Goal: Find specific page/section: Find specific page/section

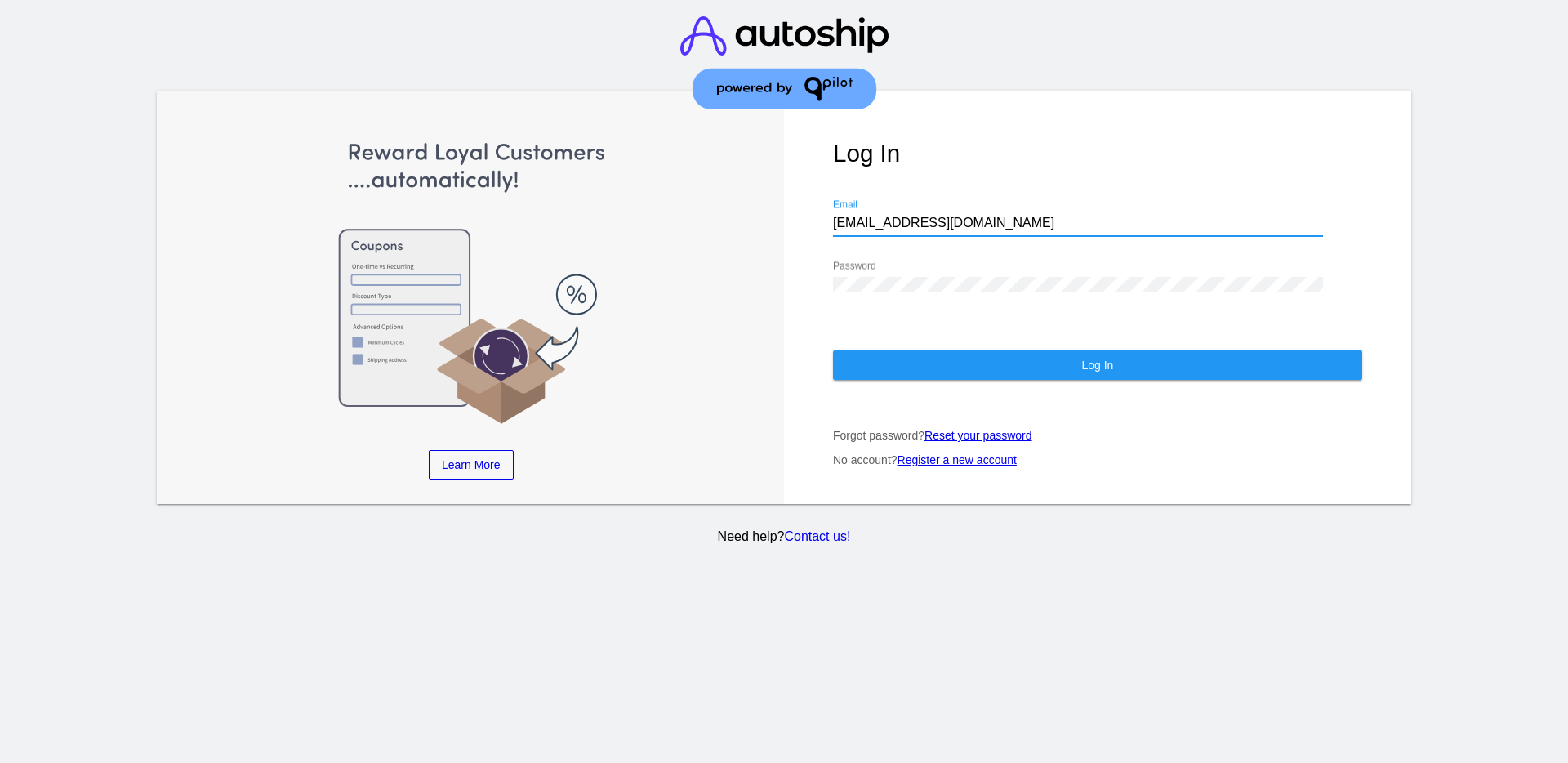
drag, startPoint x: 967, startPoint y: 226, endPoint x: 796, endPoint y: 207, distance: 172.1
click at [796, 207] on div "Log In [EMAIL_ADDRESS][DOMAIN_NAME] Email Password Log In Forgot password? Rese…" at bounding box center [1098, 297] width 628 height 413
drag, startPoint x: 869, startPoint y: 213, endPoint x: 854, endPoint y: 228, distance: 21.2
click at [857, 228] on input "[EMAIL_ADDRESS][DOMAIN_NAME]" at bounding box center [1078, 223] width 490 height 14
drag, startPoint x: 934, startPoint y: 220, endPoint x: 823, endPoint y: 217, distance: 111.0
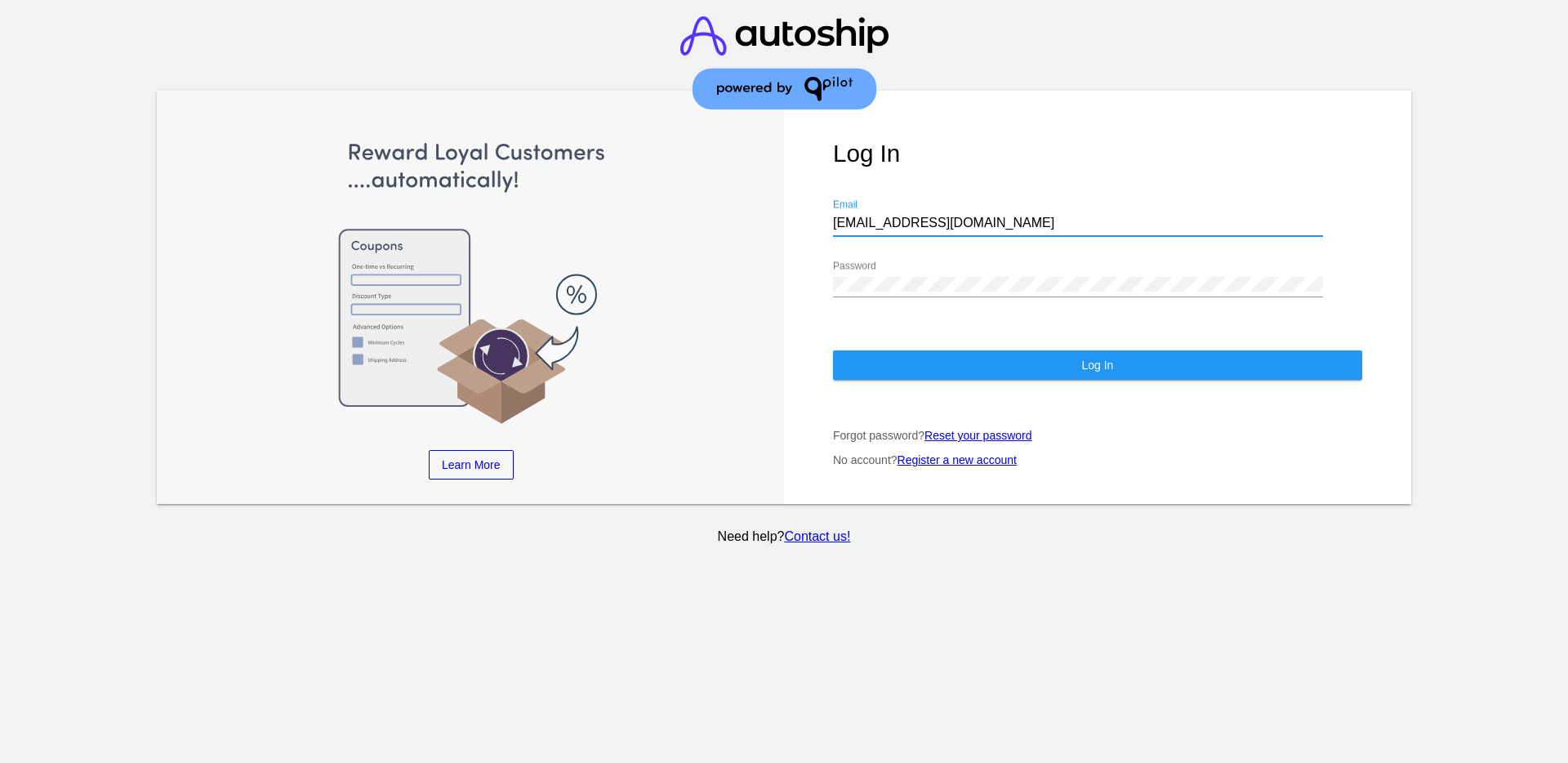
click at [809, 220] on div "Log In [EMAIL_ADDRESS][DOMAIN_NAME] Email Password Log In Forgot password? Rese…" at bounding box center [1098, 297] width 628 height 413
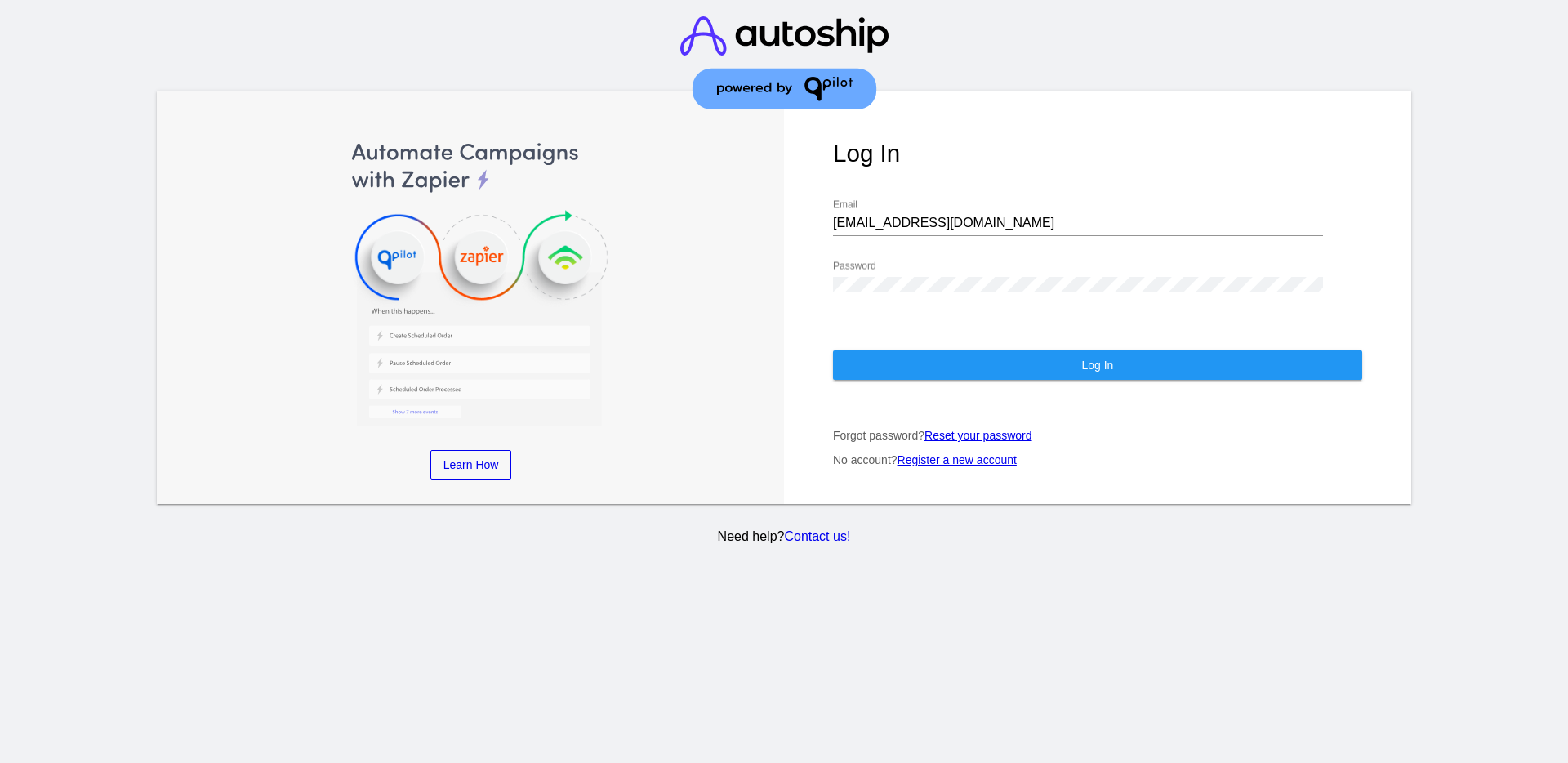
drag, startPoint x: 851, startPoint y: 216, endPoint x: 1014, endPoint y: 195, distance: 164.3
click at [1014, 195] on div "Log In [EMAIL_ADDRESS][DOMAIN_NAME] Email Password Log In Forgot password? Rese…" at bounding box center [1098, 297] width 628 height 413
drag, startPoint x: 962, startPoint y: 229, endPoint x: 835, endPoint y: 223, distance: 127.1
click at [838, 225] on input "[EMAIL_ADDRESS][DOMAIN_NAME]" at bounding box center [1078, 223] width 490 height 14
drag, startPoint x: 840, startPoint y: 225, endPoint x: 945, endPoint y: 220, distance: 105.1
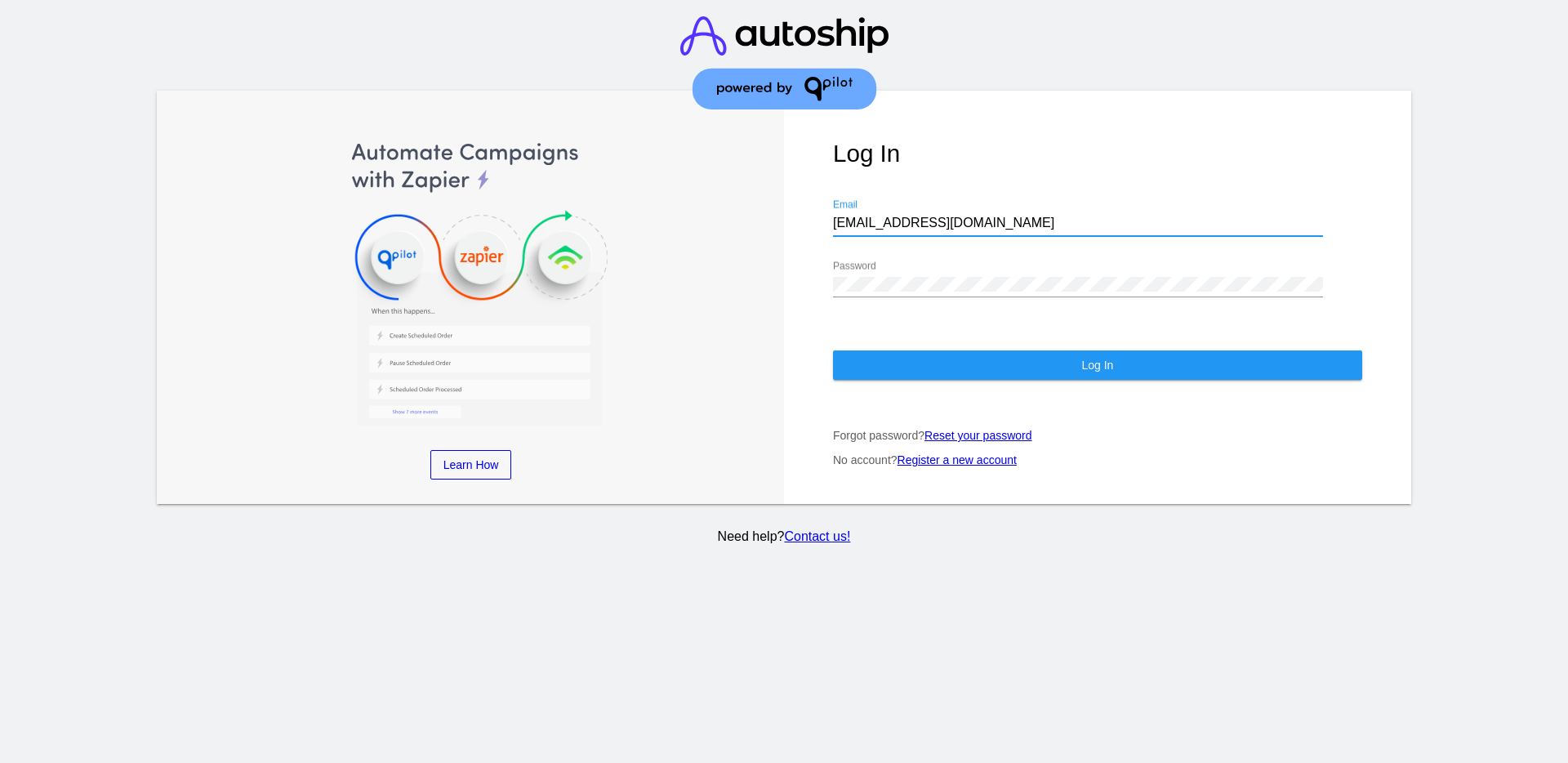
click at [956, 218] on input "[EMAIL_ADDRESS][DOMAIN_NAME]" at bounding box center [1078, 223] width 490 height 14
paste input "[EMAIL_ADDRESS][DOMAIN_NAME]"
type input "[EMAIL_ADDRESS][DOMAIN_NAME]"
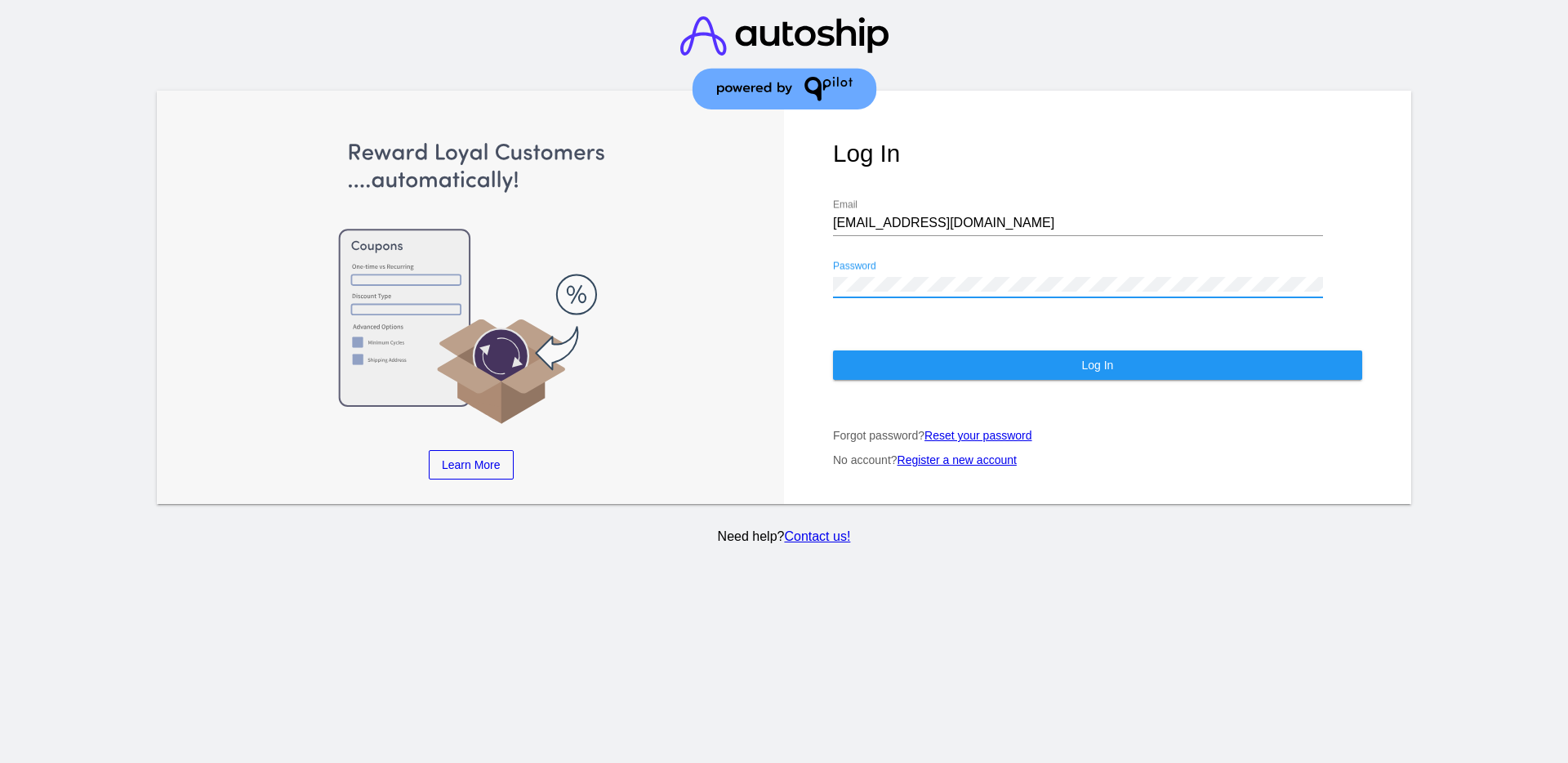
click at [795, 281] on div "Log In [EMAIL_ADDRESS][DOMAIN_NAME] Email Password Log In Forgot password? Rese…" at bounding box center [1098, 297] width 628 height 413
click at [861, 366] on button "Log In" at bounding box center [1098, 365] width 529 height 29
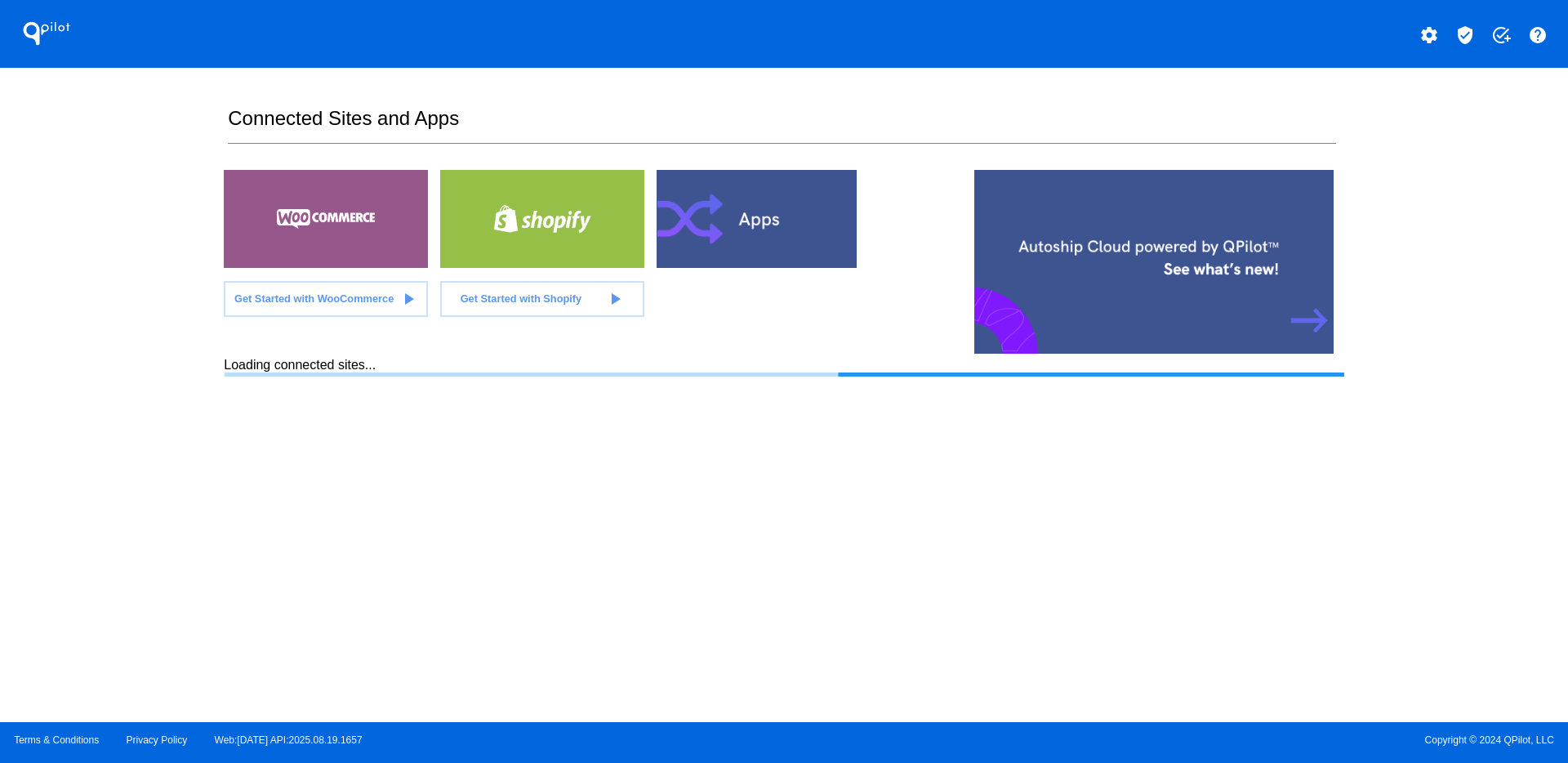
click at [1464, 29] on mat-icon "verified_user" at bounding box center [1466, 35] width 20 height 20
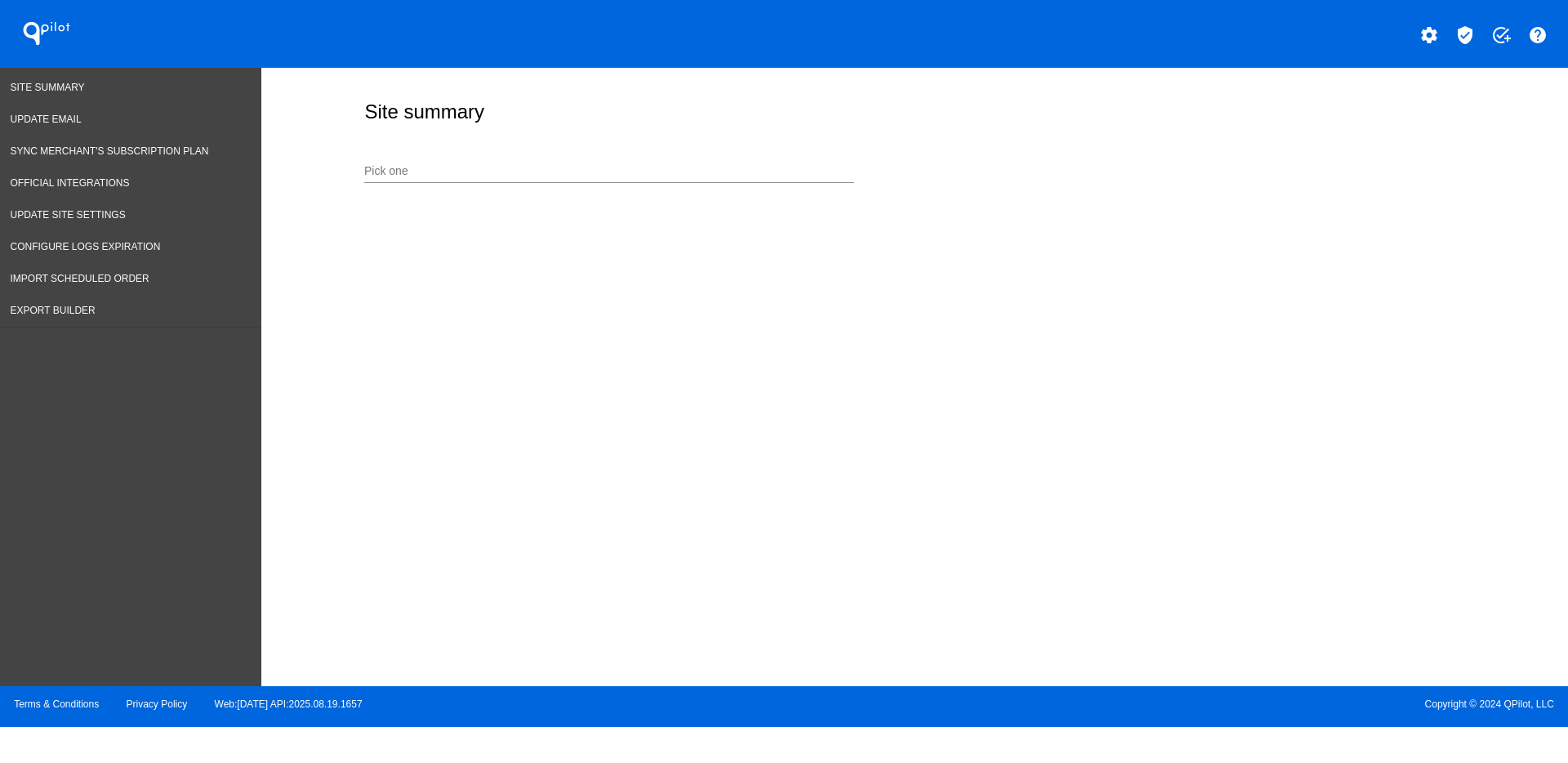
click at [516, 173] on input "Pick one" at bounding box center [609, 171] width 490 height 13
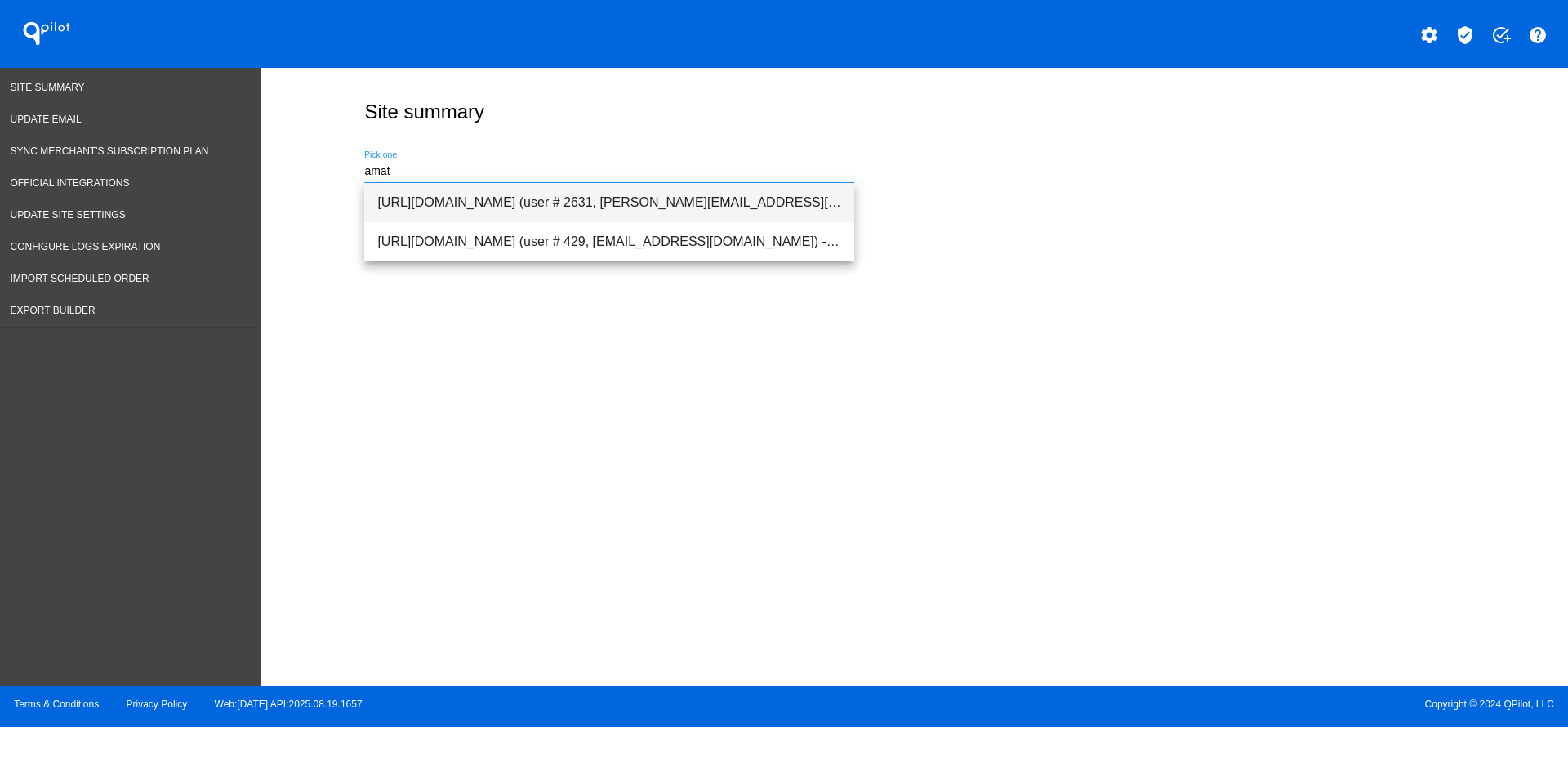
click at [563, 199] on span "[URL][DOMAIN_NAME] (user # 2631, [PERSON_NAME][EMAIL_ADDRESS][DOMAIN_NAME]) - P…" at bounding box center [610, 202] width 464 height 39
type input "[URL][DOMAIN_NAME] (user # 2631, [PERSON_NAME][EMAIL_ADDRESS][DOMAIN_NAME]) - P…"
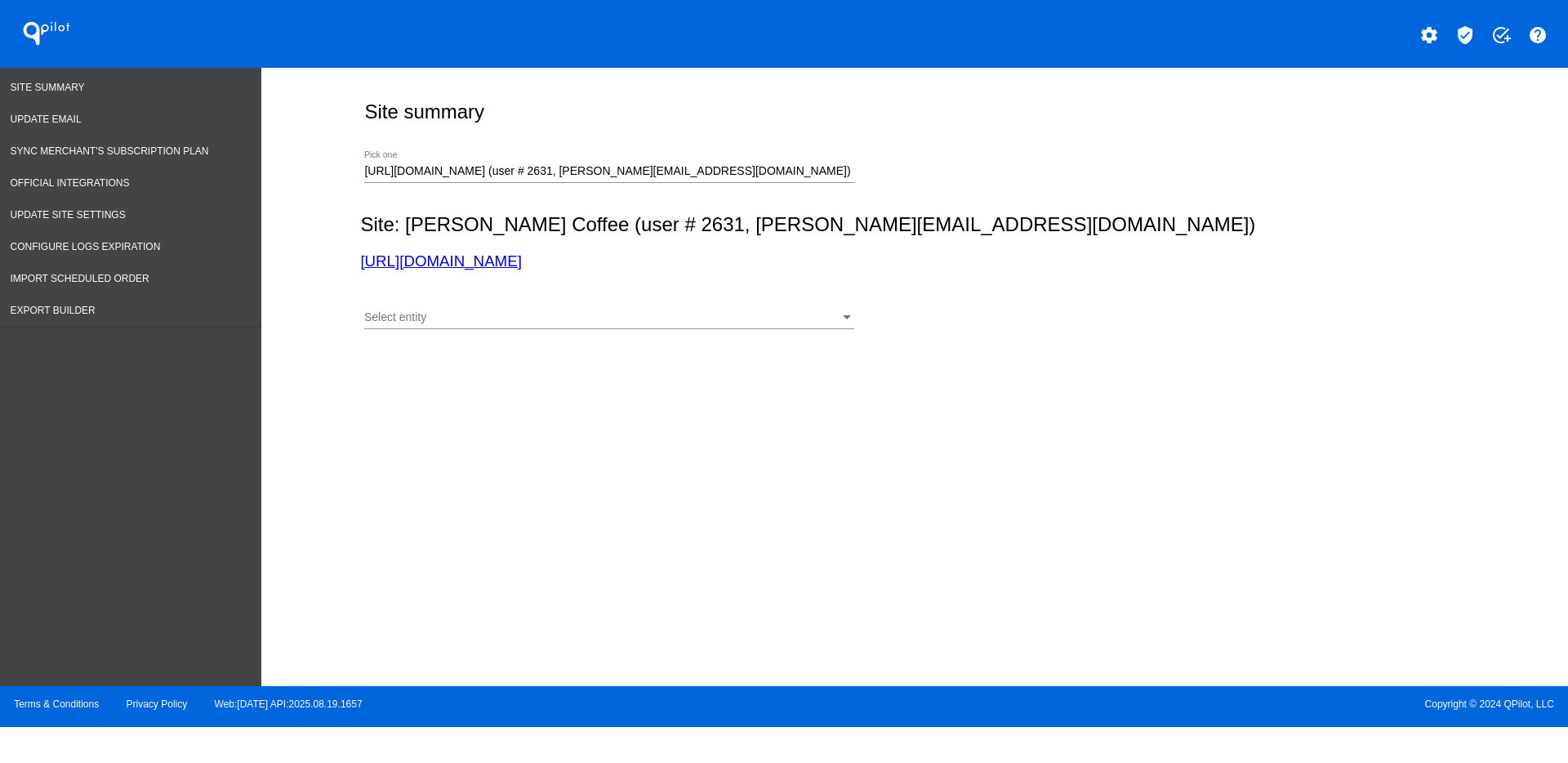
click at [586, 333] on div "Select entity Select entity" at bounding box center [609, 320] width 490 height 46
click at [586, 331] on div "Select entity Select entity" at bounding box center [609, 320] width 490 height 46
click at [585, 325] on div "Select entity Select entity" at bounding box center [609, 313] width 490 height 32
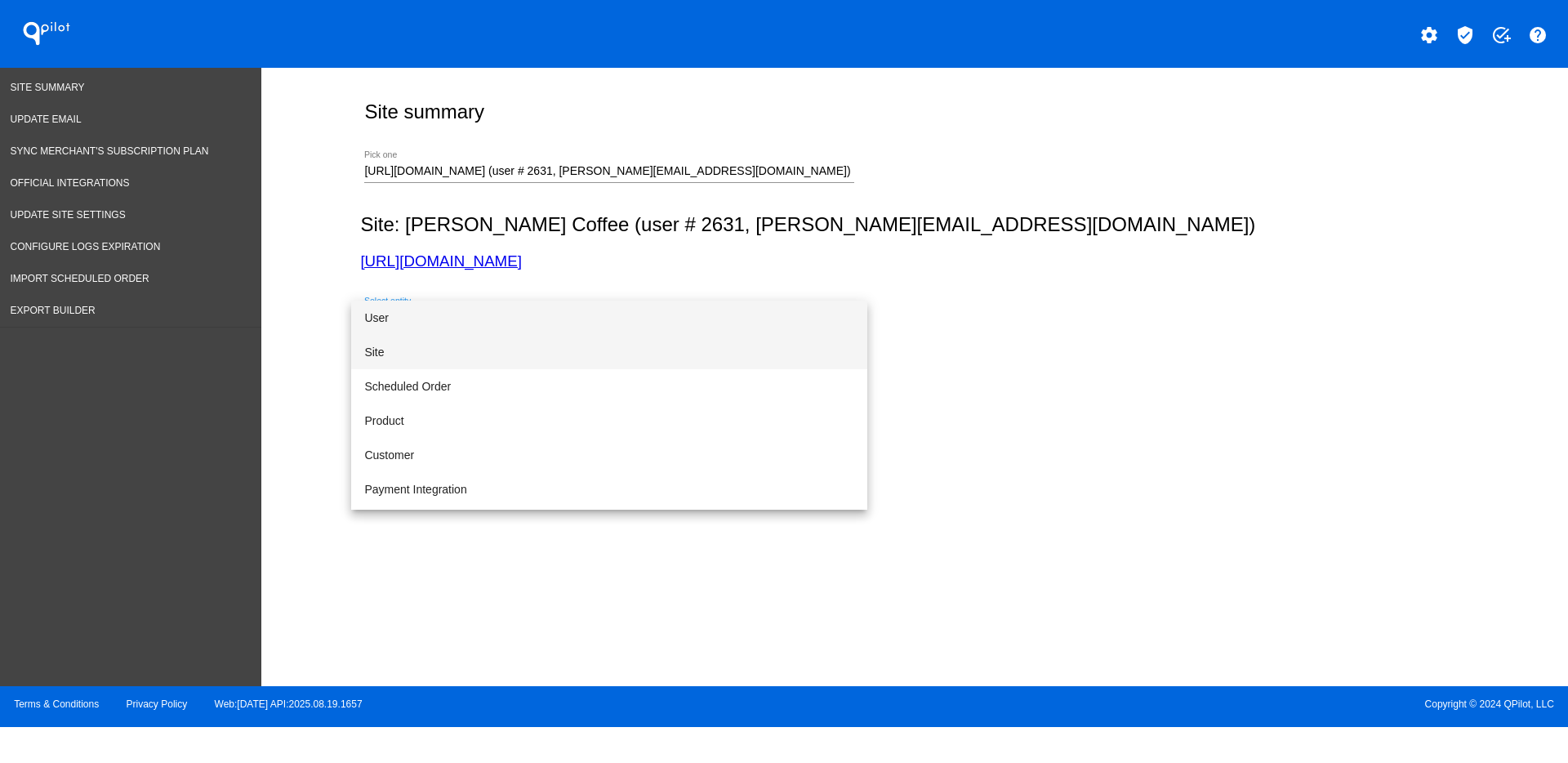
click at [575, 335] on span "Site" at bounding box center [609, 353] width 490 height 34
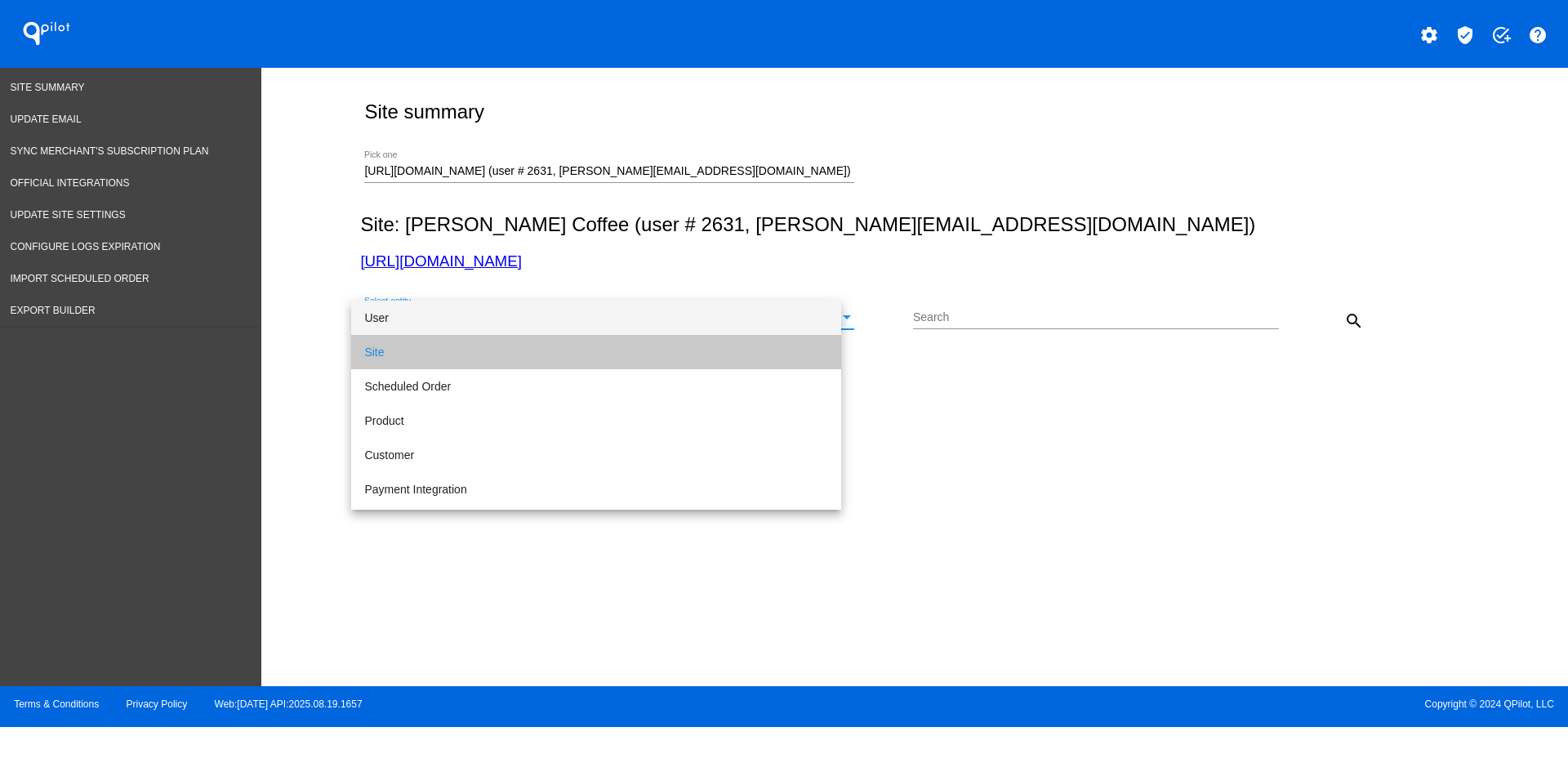
click at [575, 316] on div "Site" at bounding box center [601, 318] width 476 height 13
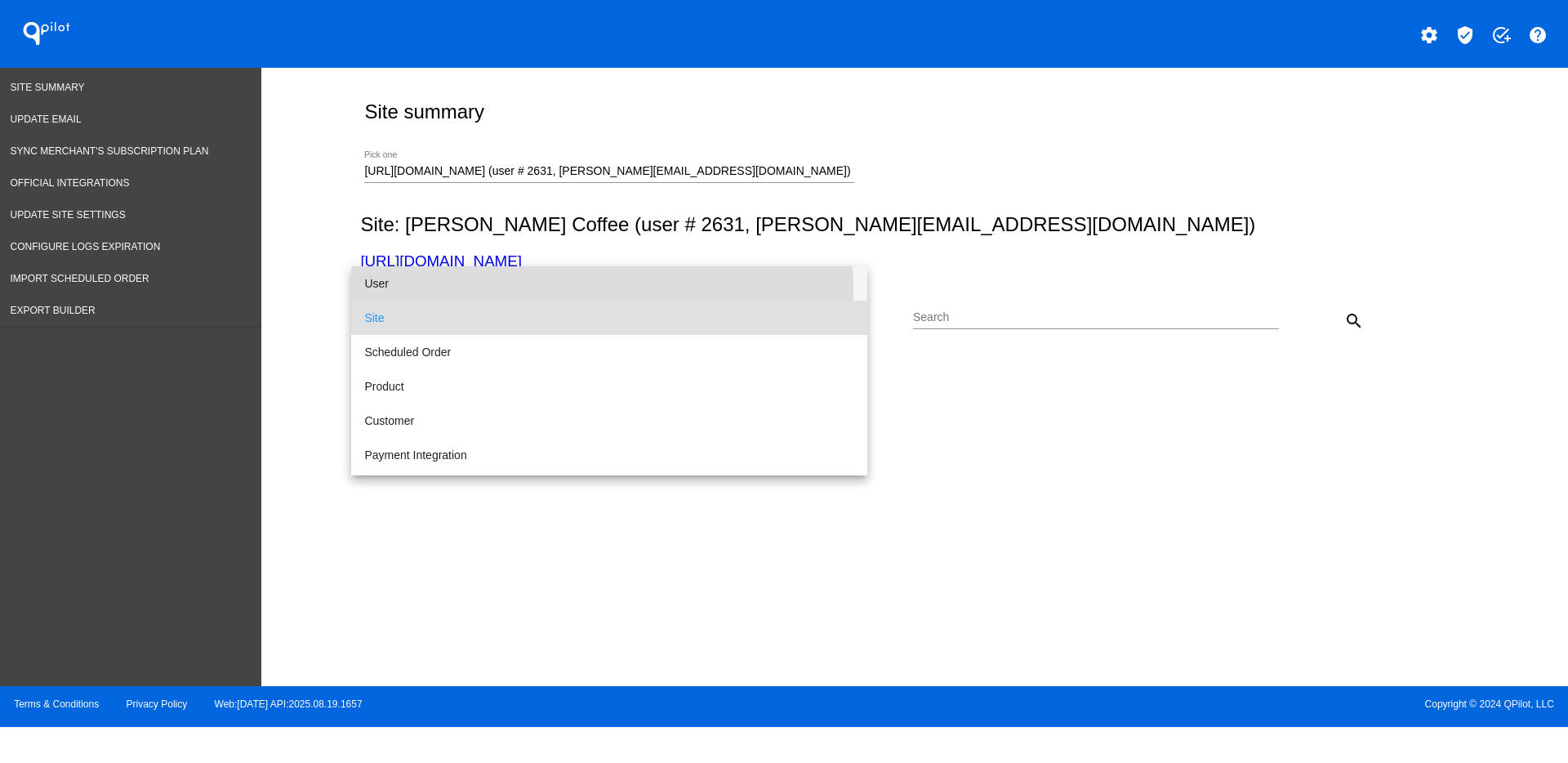
click at [573, 289] on span "User" at bounding box center [609, 284] width 490 height 34
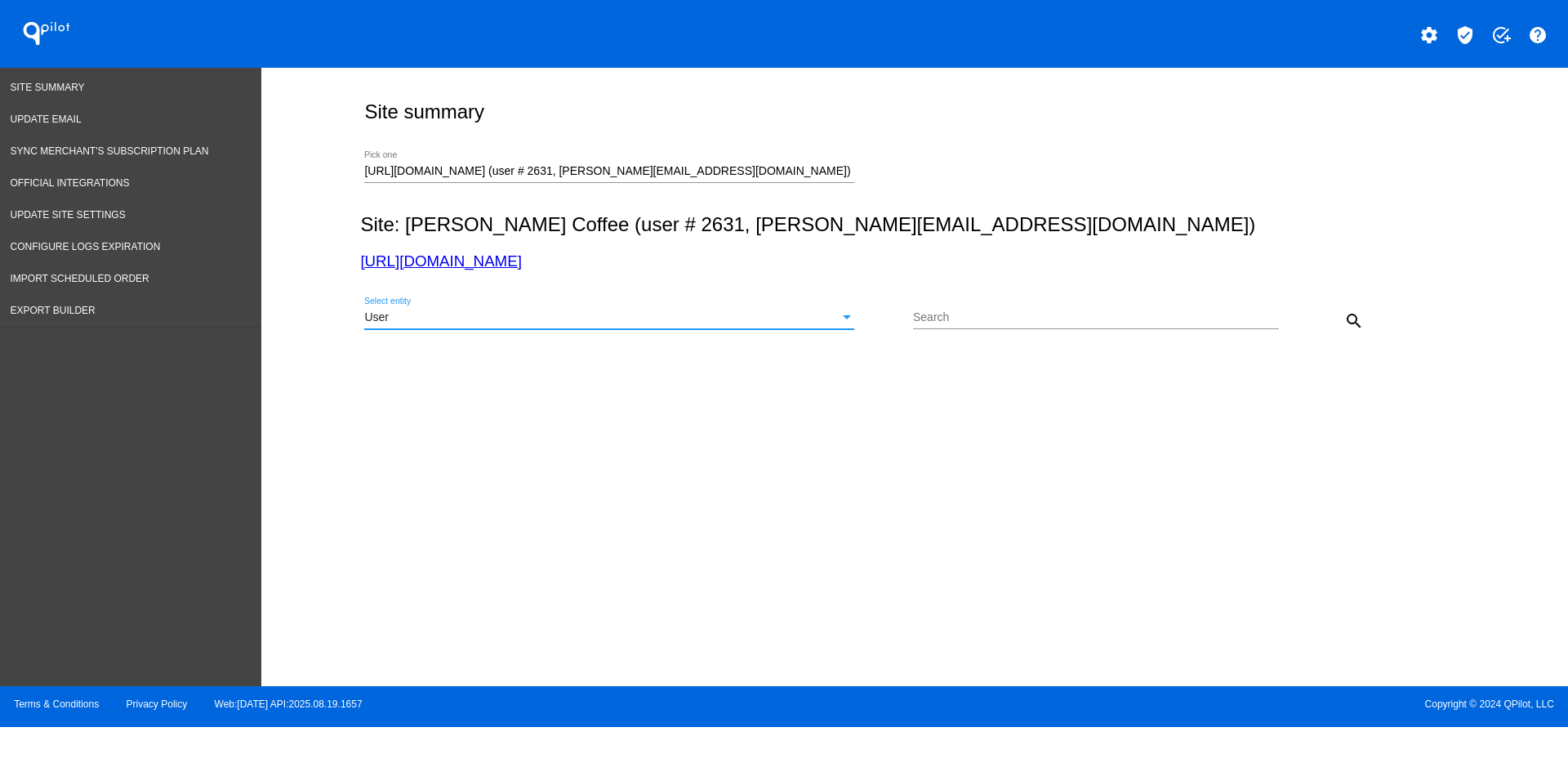
click at [1350, 320] on mat-icon "search" at bounding box center [1354, 322] width 20 height 20
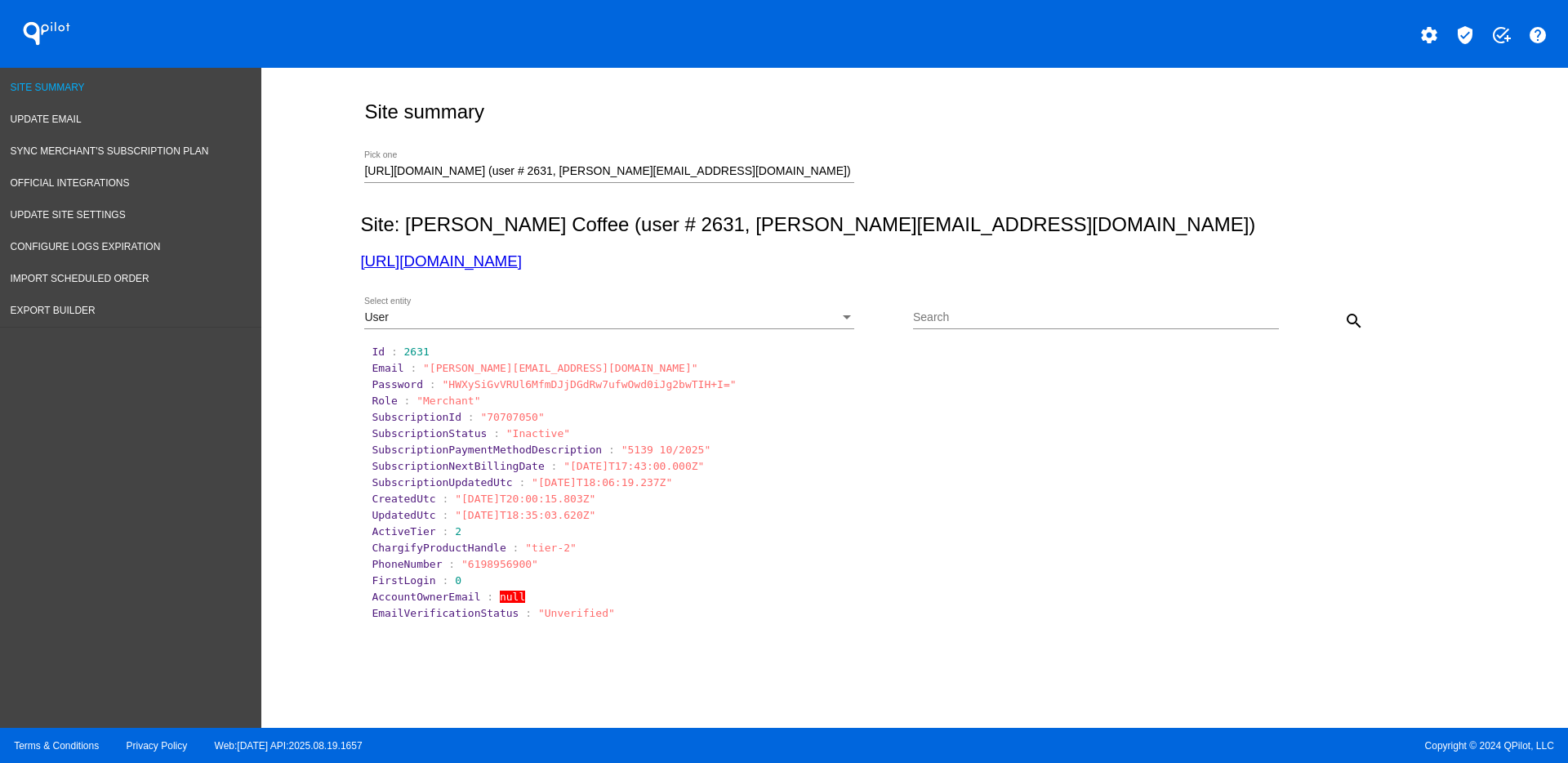
click at [62, 87] on span "Site Summary" at bounding box center [48, 87] width 74 height 12
click at [66, 86] on span "Site Summary" at bounding box center [48, 87] width 74 height 12
